Goal: Use online tool/utility: Utilize a website feature to perform a specific function

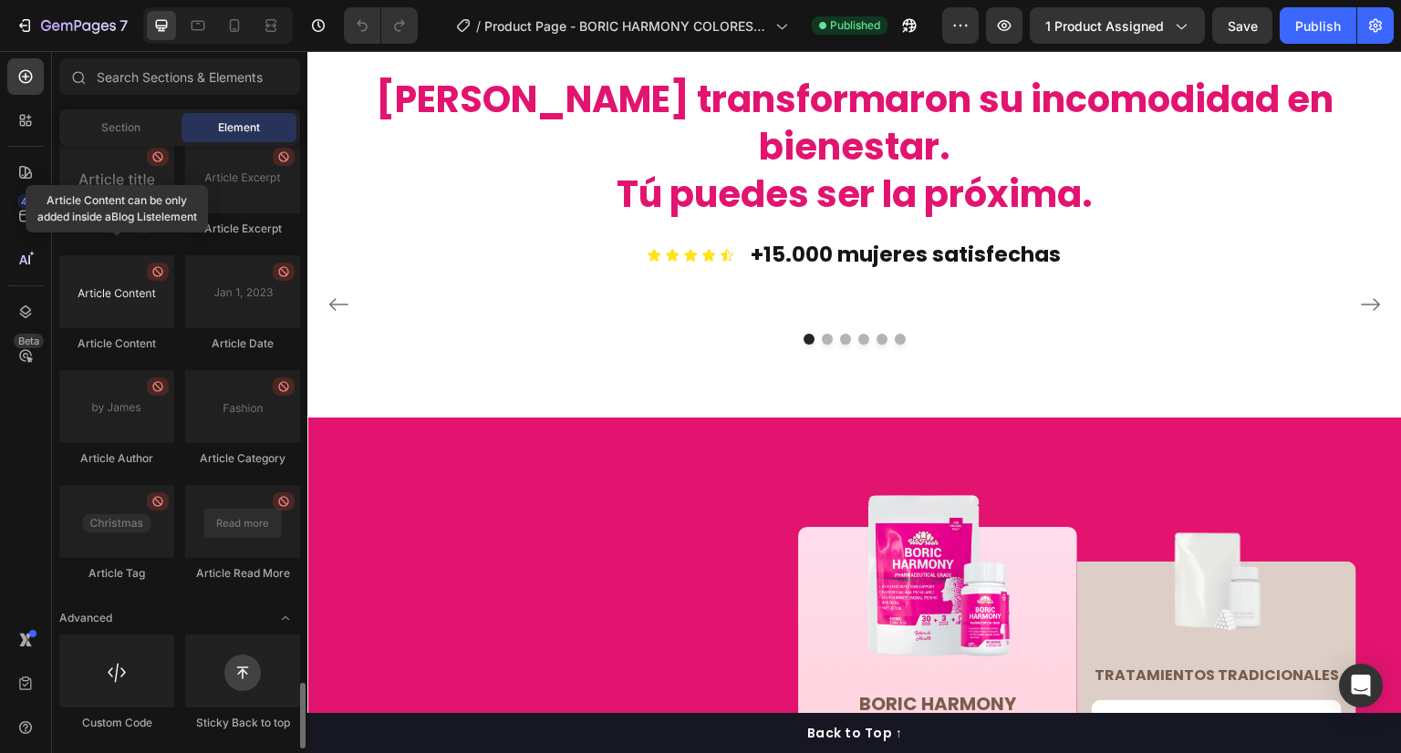
scroll to position [4559, 0]
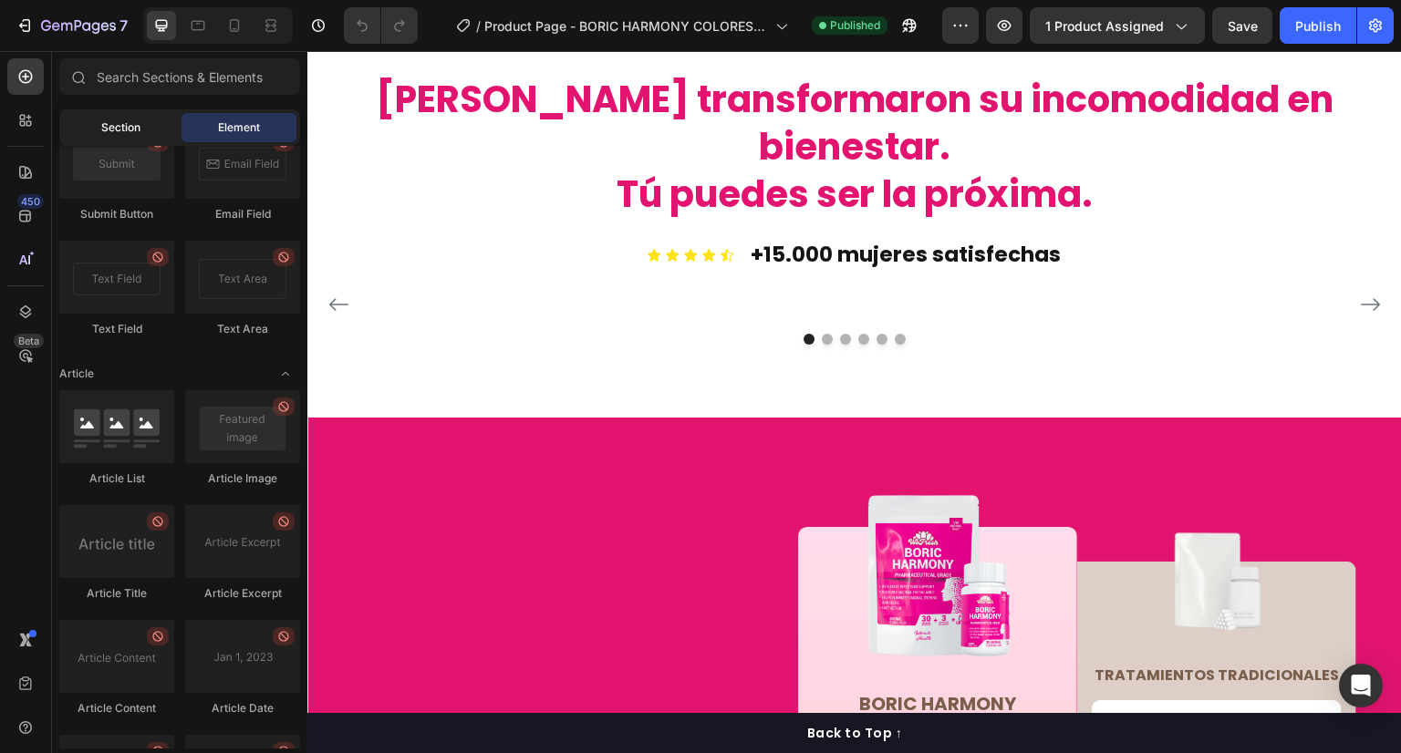
click at [99, 128] on div "Section" at bounding box center [120, 127] width 115 height 29
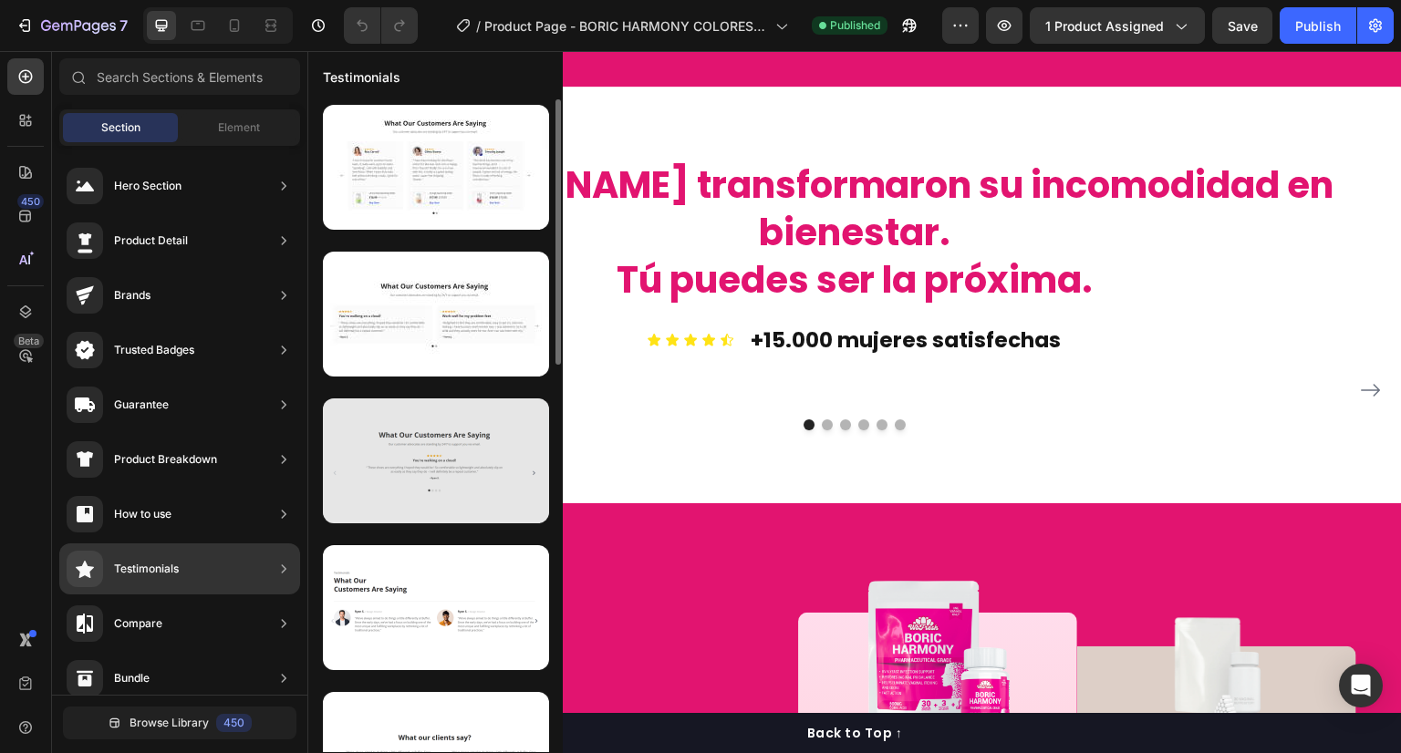
scroll to position [3958, 0]
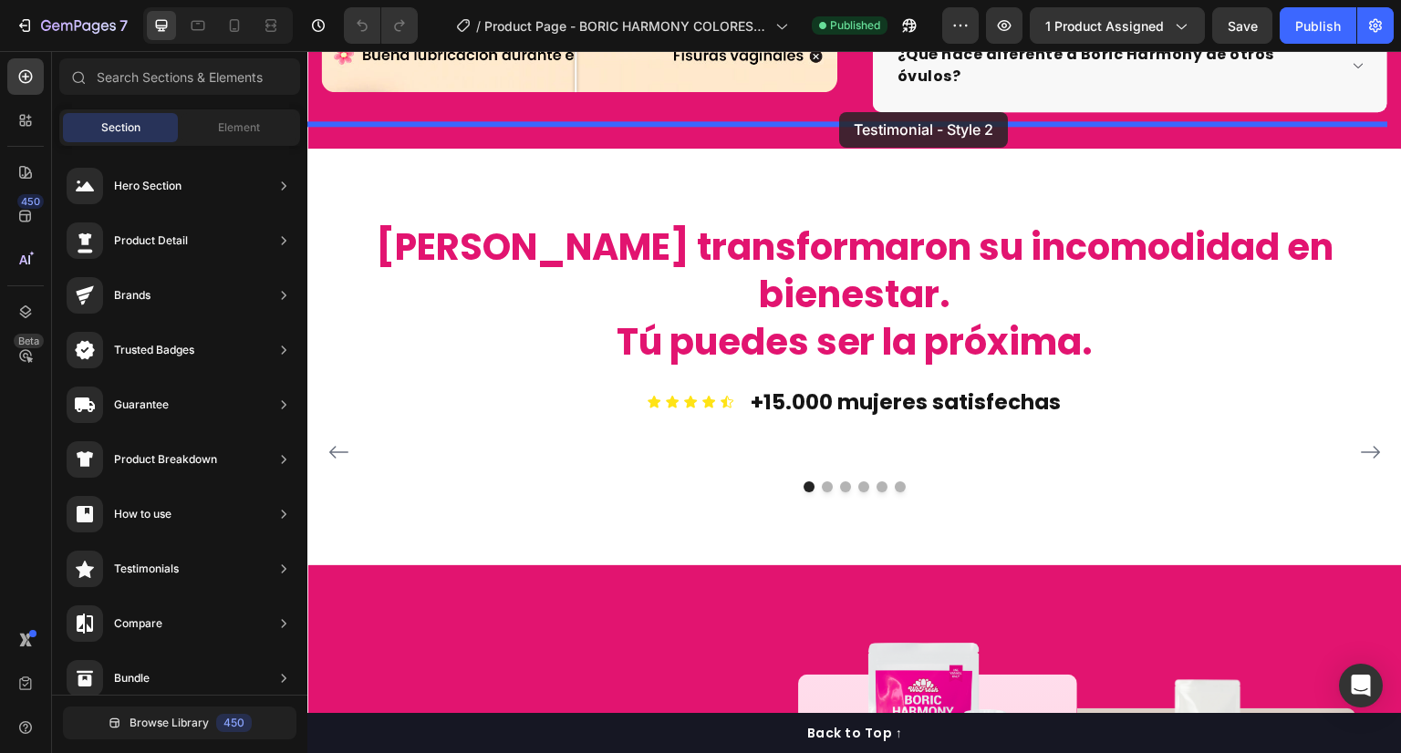
drag, startPoint x: 712, startPoint y: 375, endPoint x: 839, endPoint y: 112, distance: 291.7
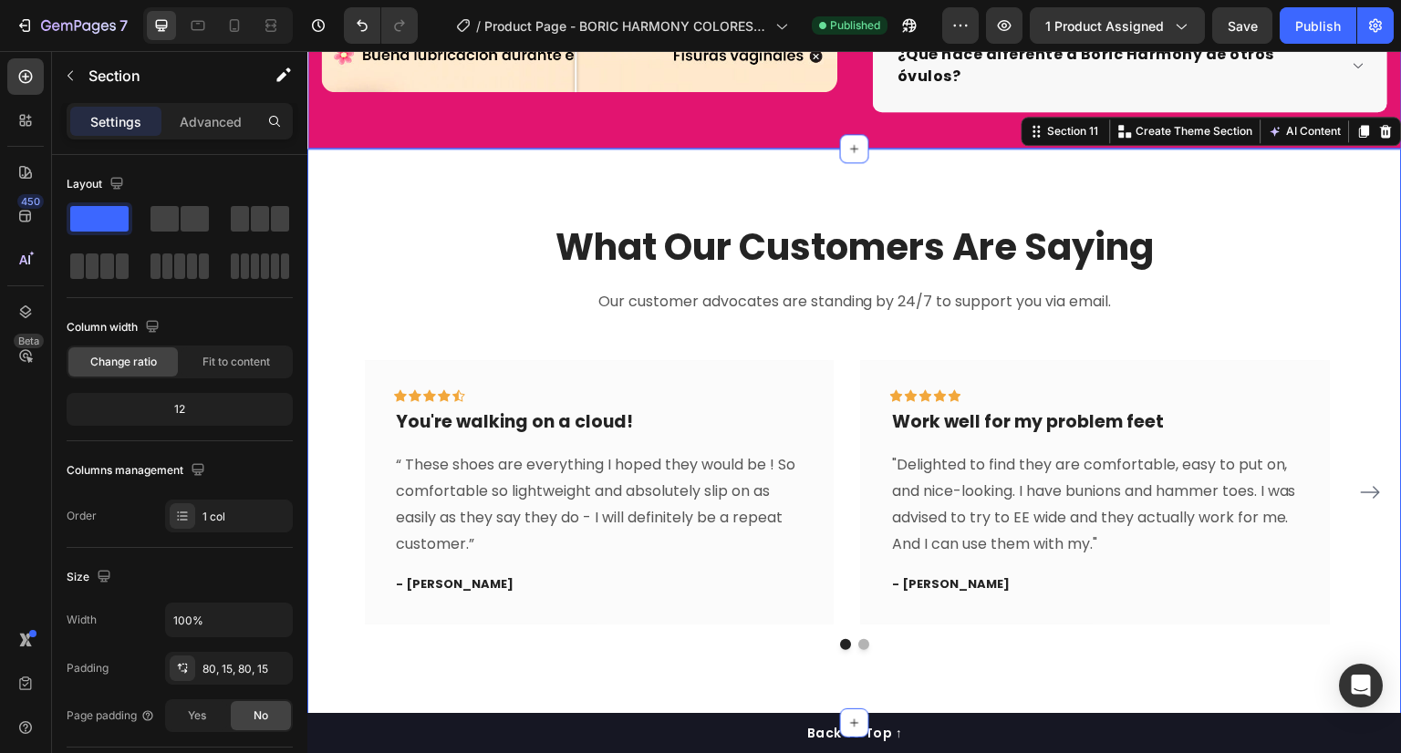
scroll to position [3904, 0]
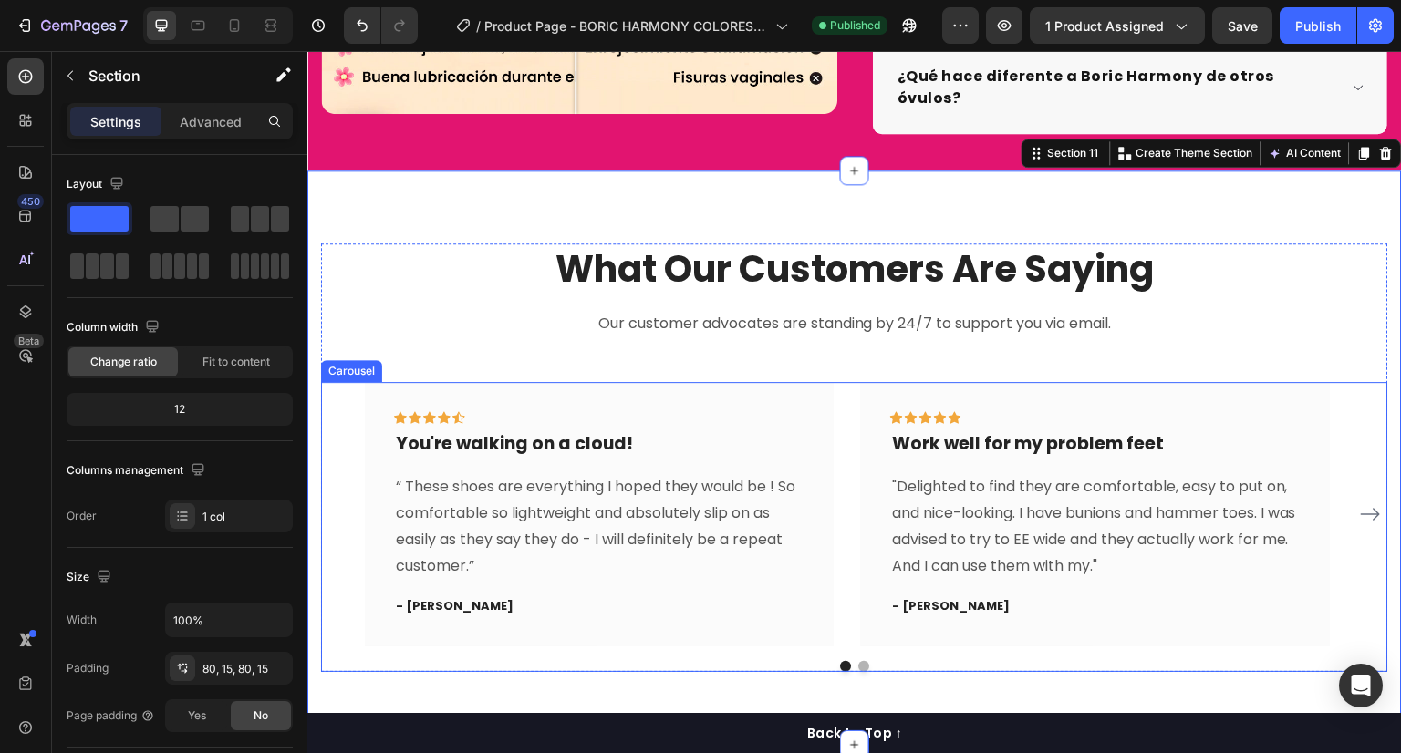
click at [846, 388] on div "Icon Icon Icon Icon Icon Row You're walking on a cloud! Text block “ These shoe…" at bounding box center [855, 514] width 980 height 264
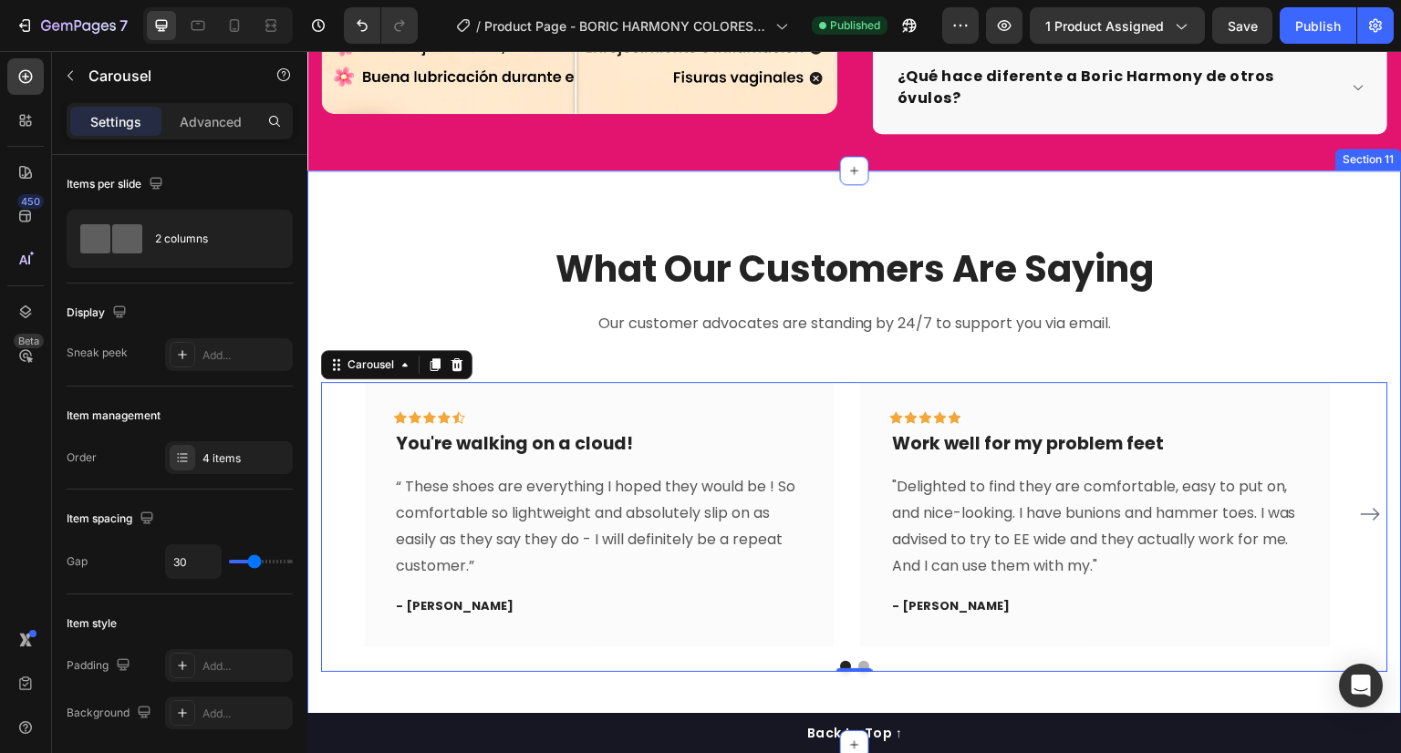
click at [906, 171] on div "What Our Customers Are Saying Heading Our customer advocates are standing by 24…" at bounding box center [854, 458] width 1095 height 575
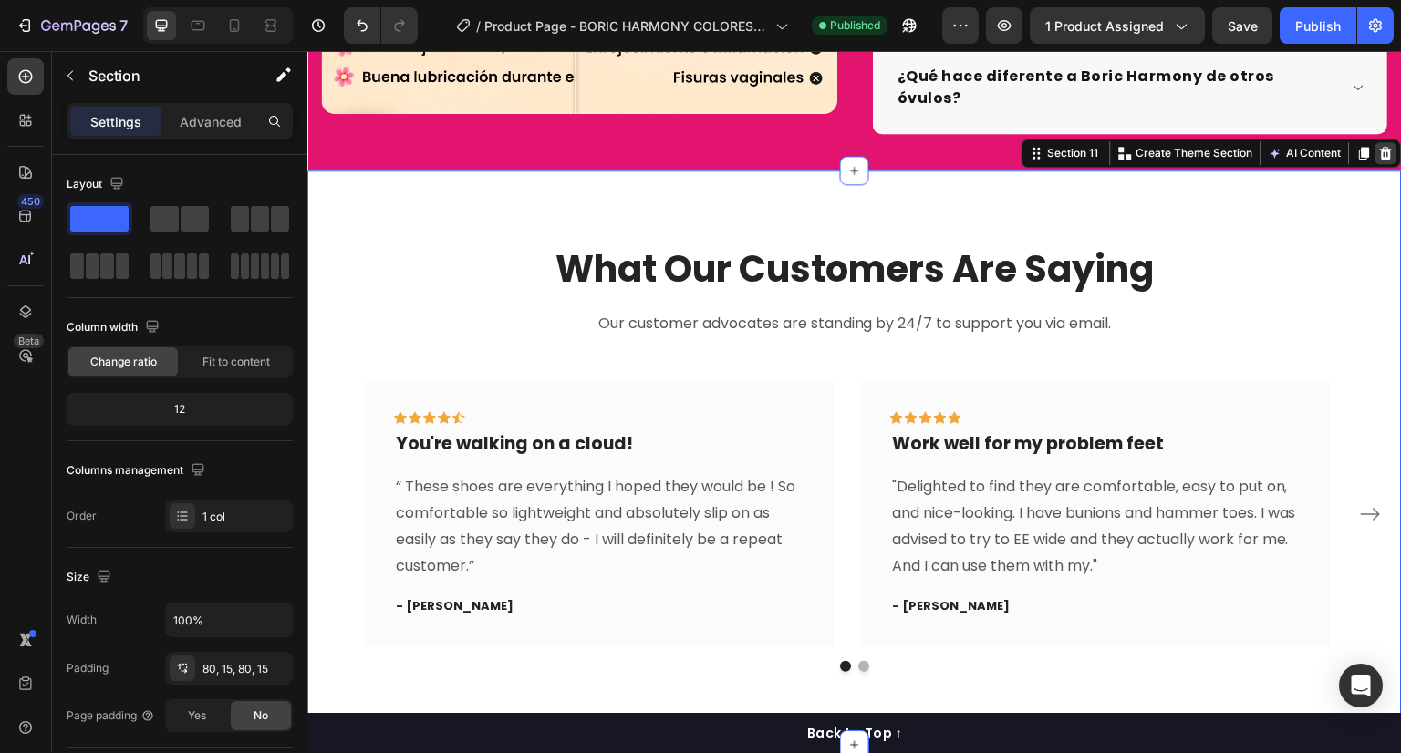
click at [1381, 147] on icon at bounding box center [1387, 153] width 12 height 13
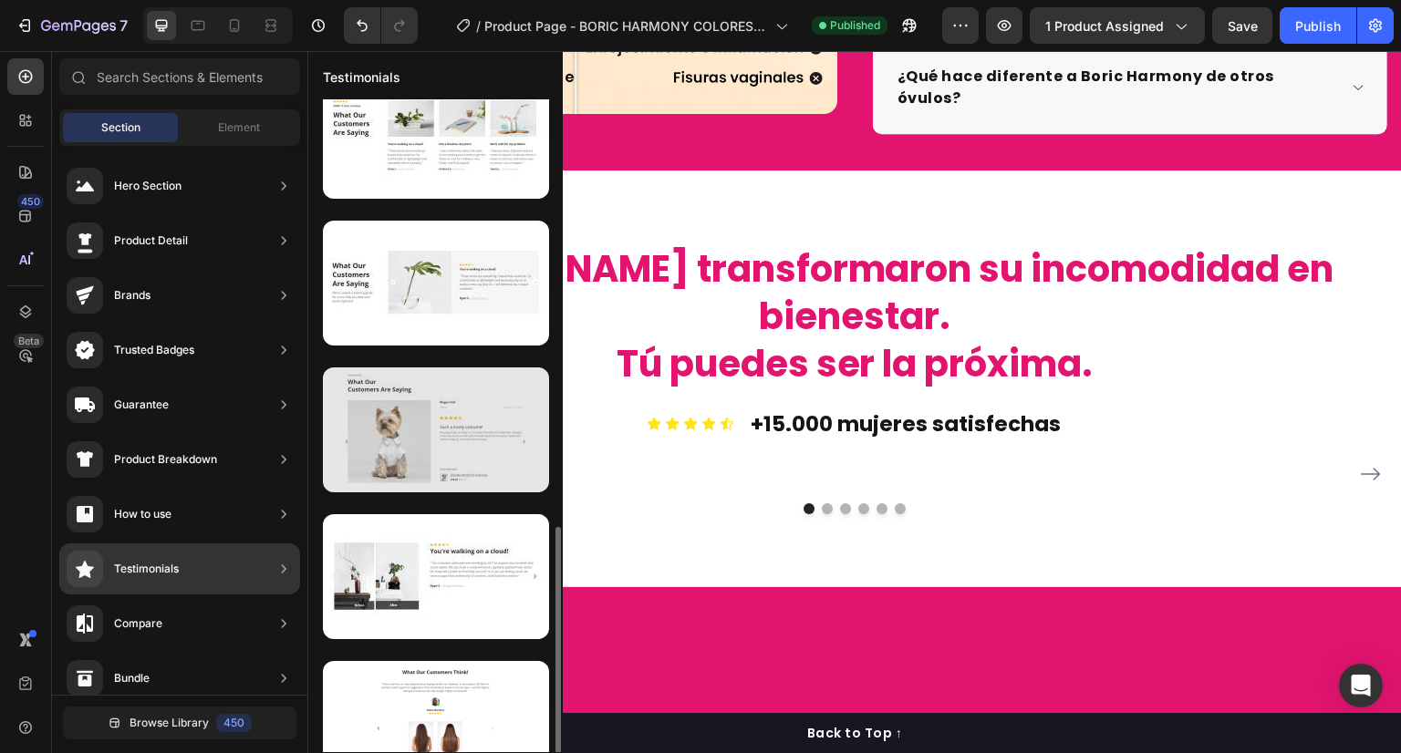
scroll to position [952, 0]
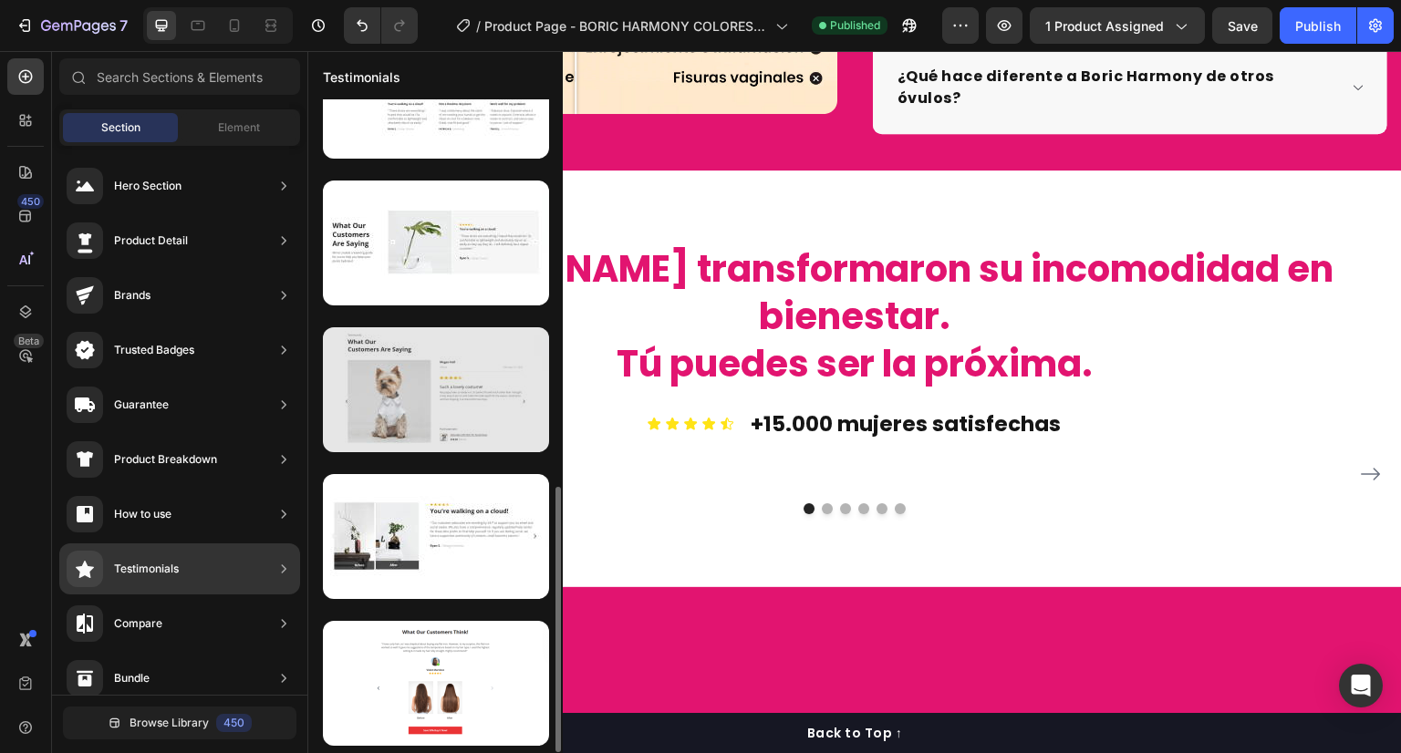
click at [460, 377] on div at bounding box center [436, 389] width 226 height 125
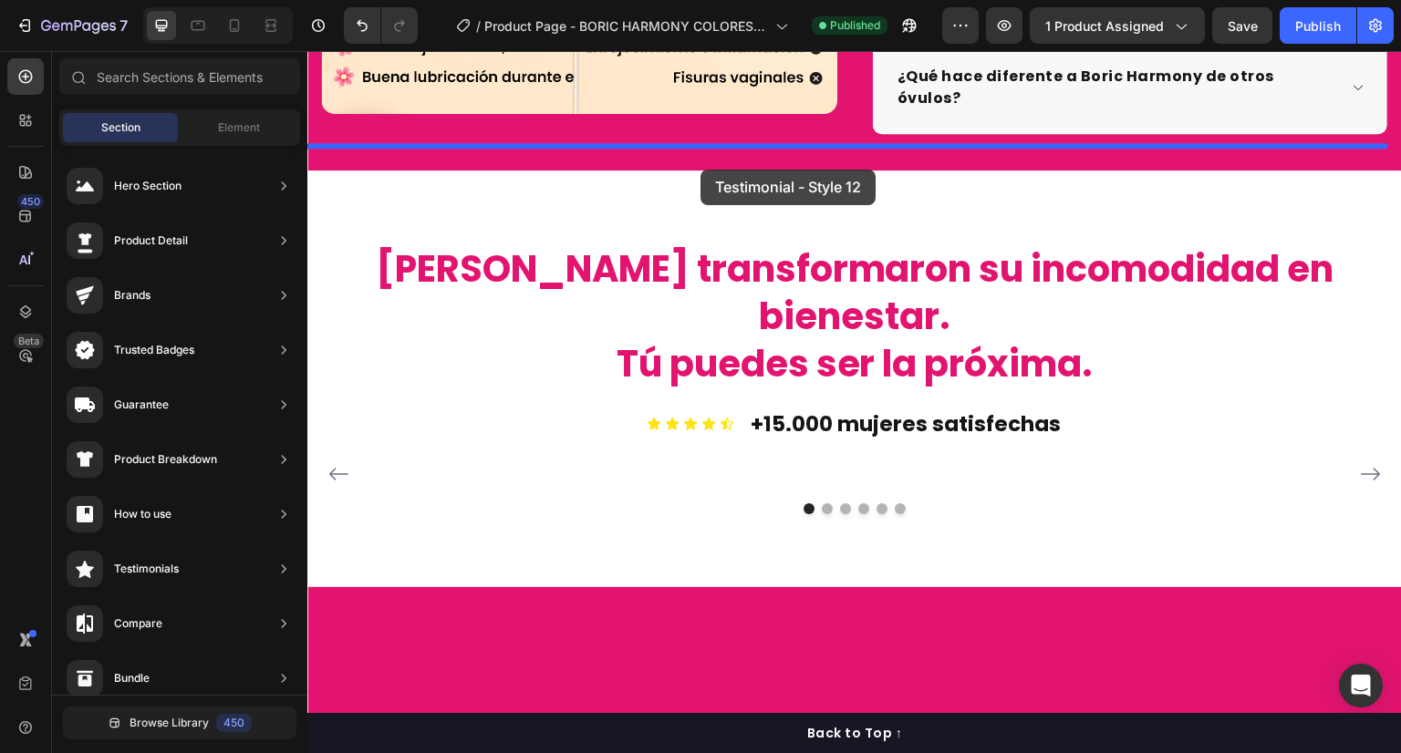
drag, startPoint x: 727, startPoint y: 409, endPoint x: 722, endPoint y: 171, distance: 238.1
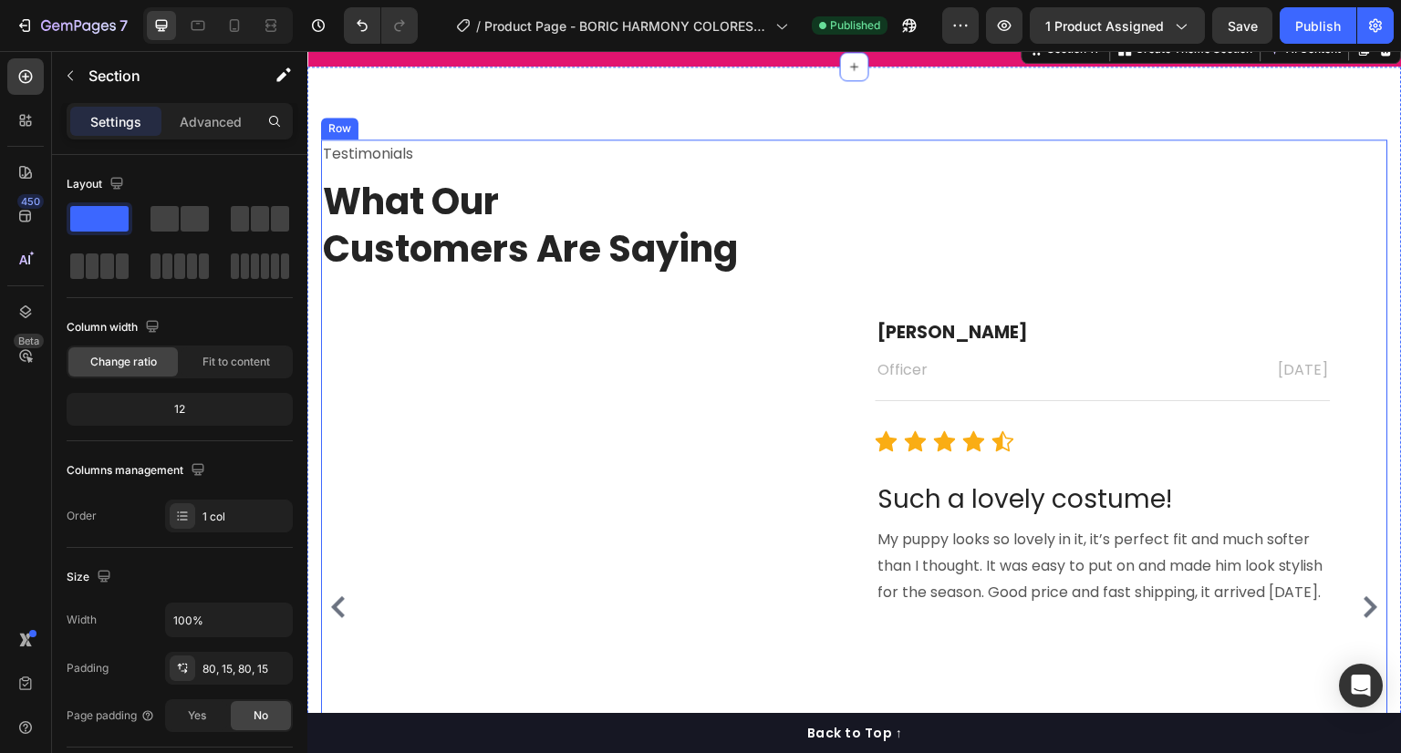
scroll to position [3813, 0]
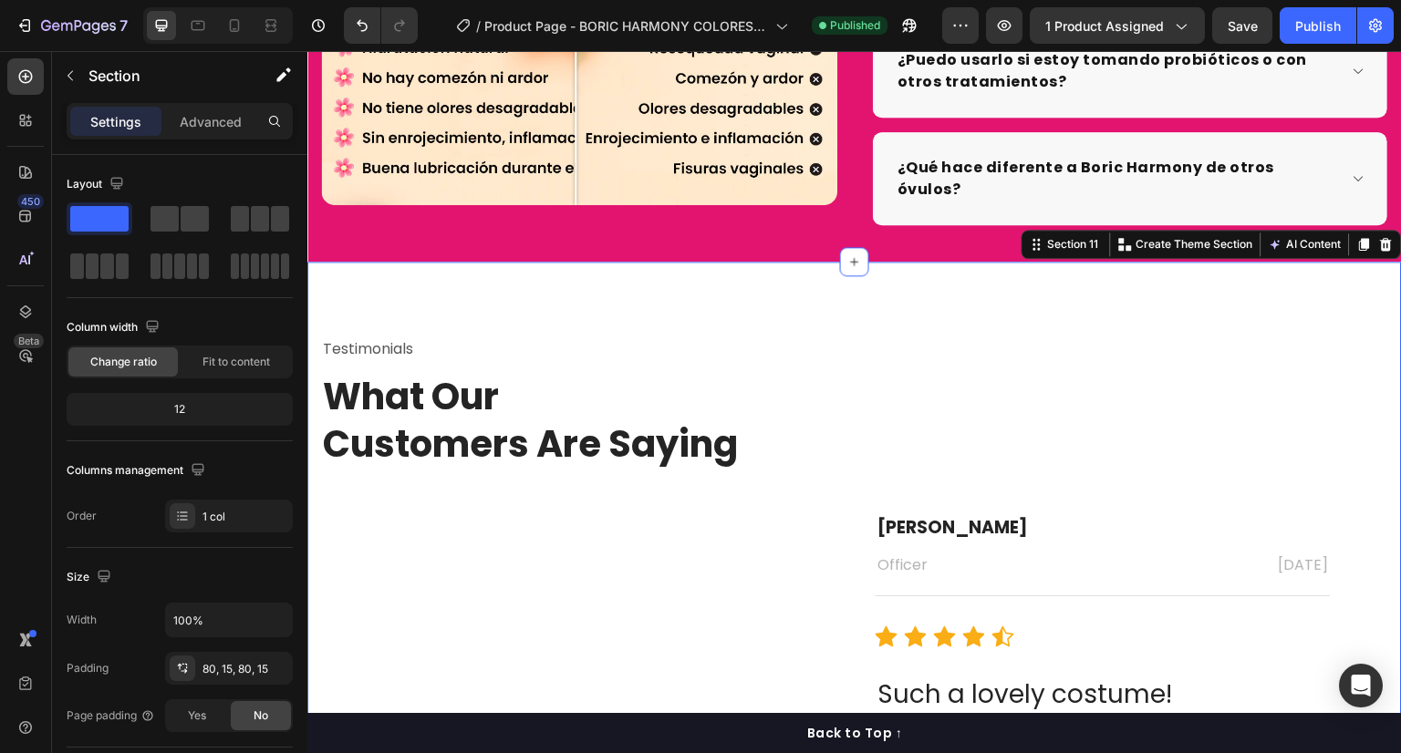
click at [1341, 262] on div "Testimonials Text block What Our Customers Are Saying Heading Image [PERSON_NAM…" at bounding box center [854, 713] width 1095 height 903
click at [1379, 237] on icon at bounding box center [1386, 244] width 15 height 15
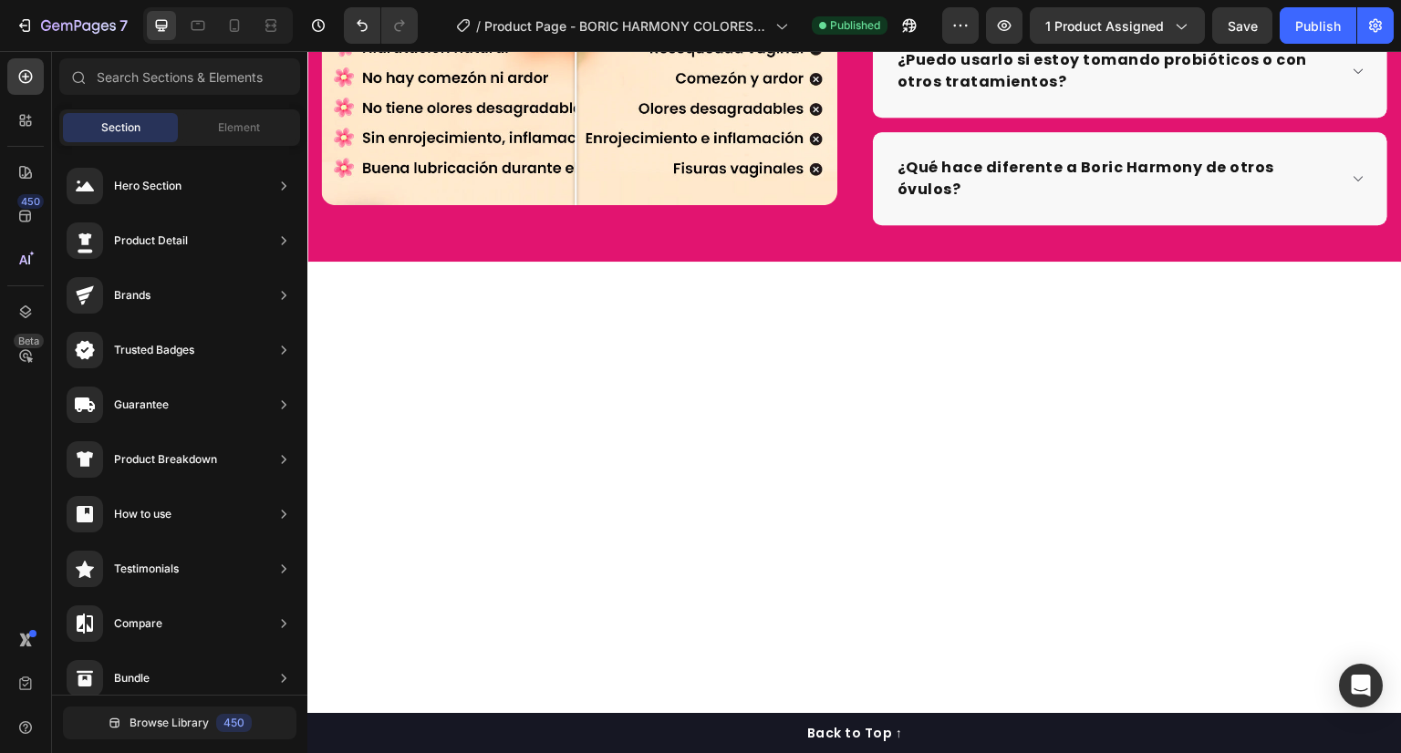
click at [1288, 385] on div at bounding box center [854, 526] width 1067 height 383
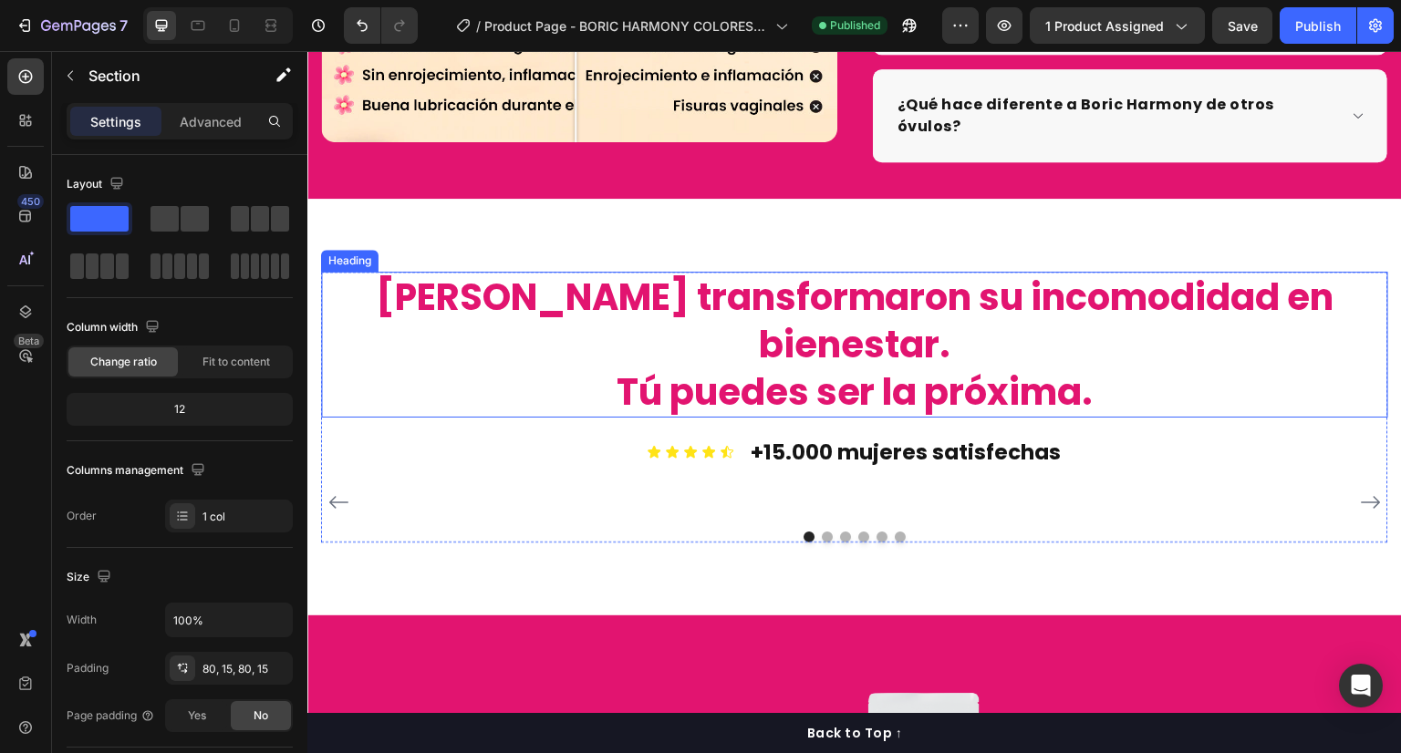
scroll to position [3988, 0]
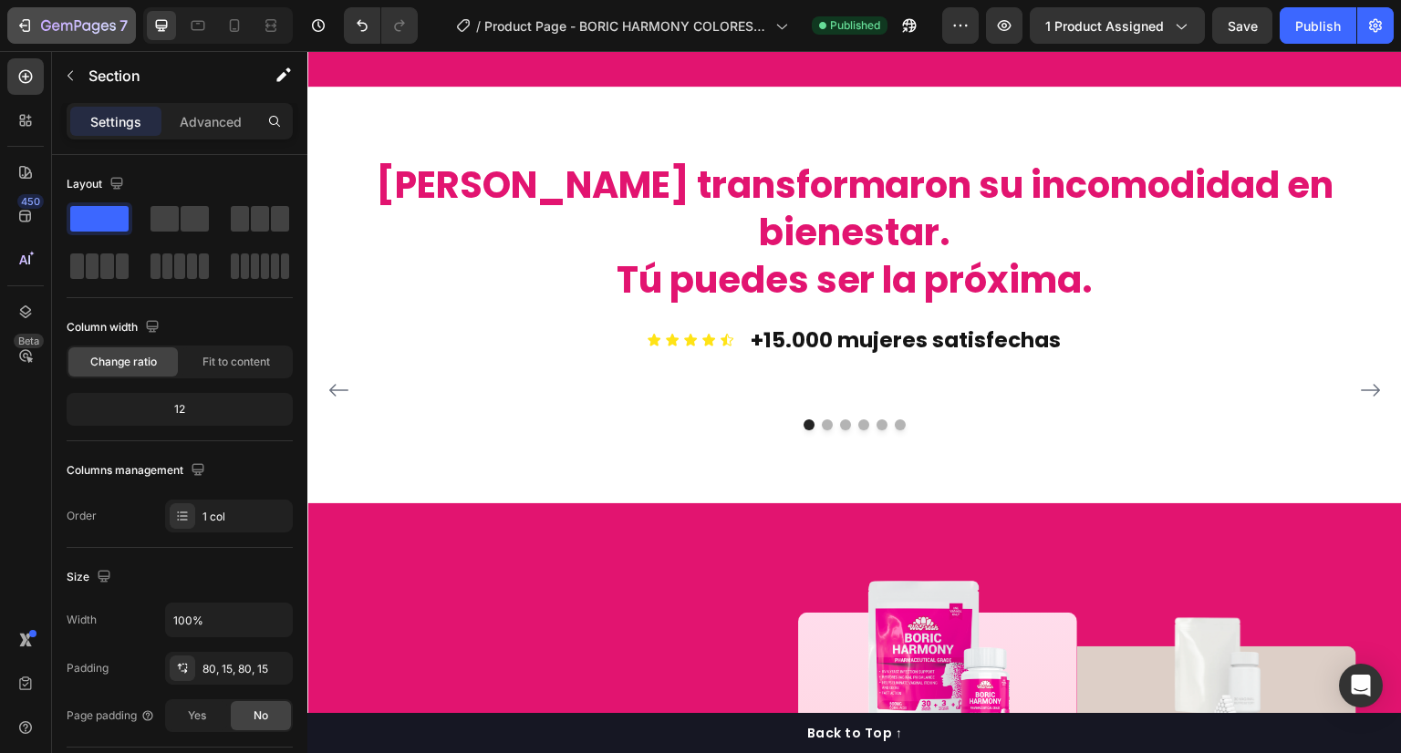
click at [9, 27] on button "7" at bounding box center [71, 25] width 129 height 36
